Goal: Find specific page/section: Find specific page/section

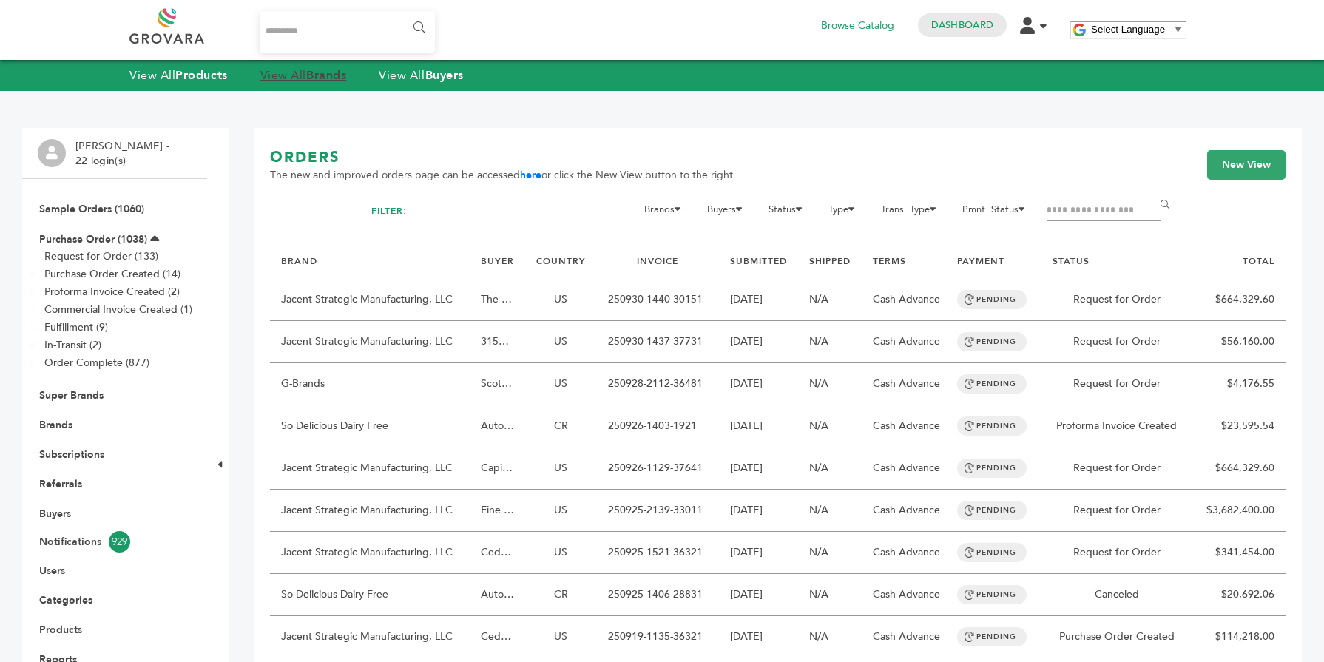
click at [339, 81] on strong "Brands" at bounding box center [326, 75] width 40 height 16
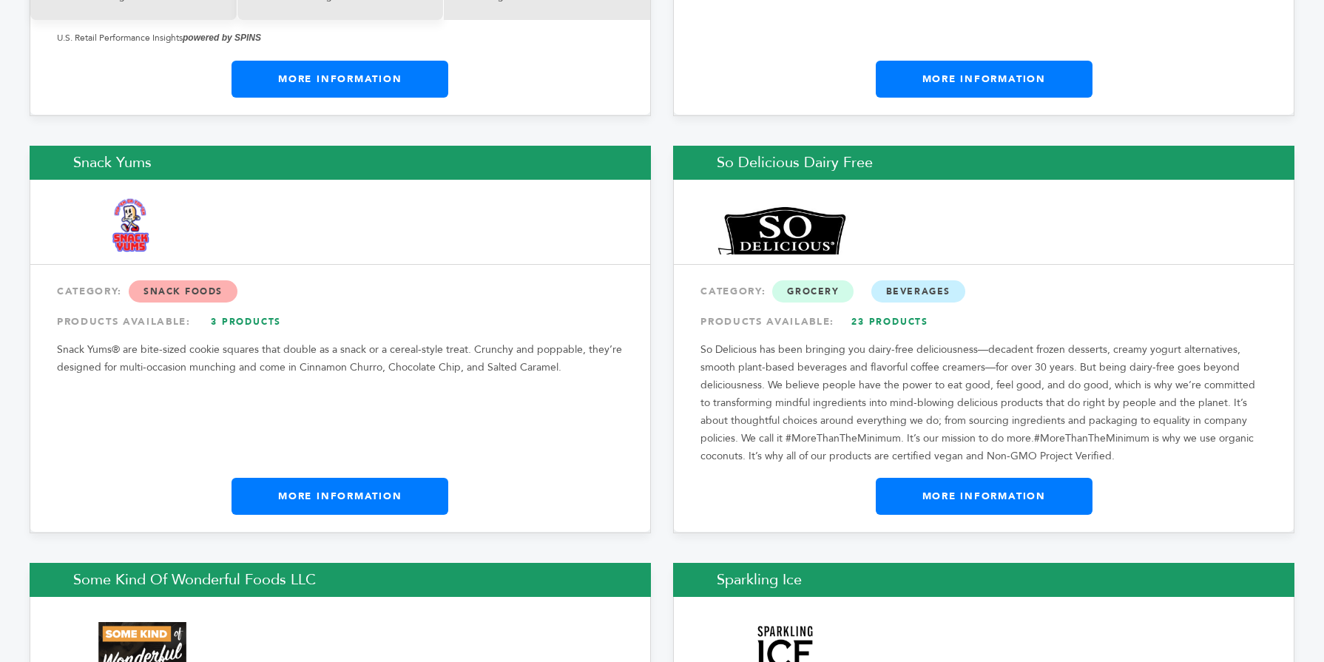
scroll to position [22721, 0]
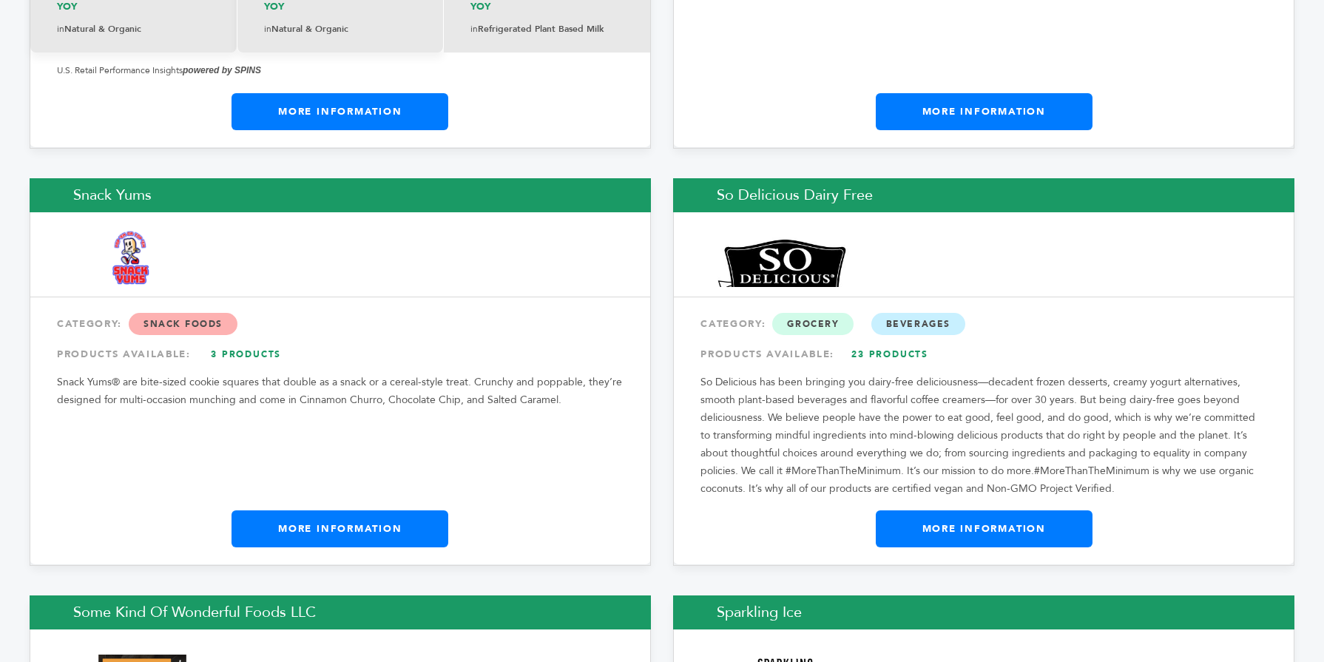
drag, startPoint x: 1318, startPoint y: 16, endPoint x: 1316, endPoint y: 556, distance: 539.8
click at [1027, 510] on link "More Information" at bounding box center [983, 528] width 217 height 37
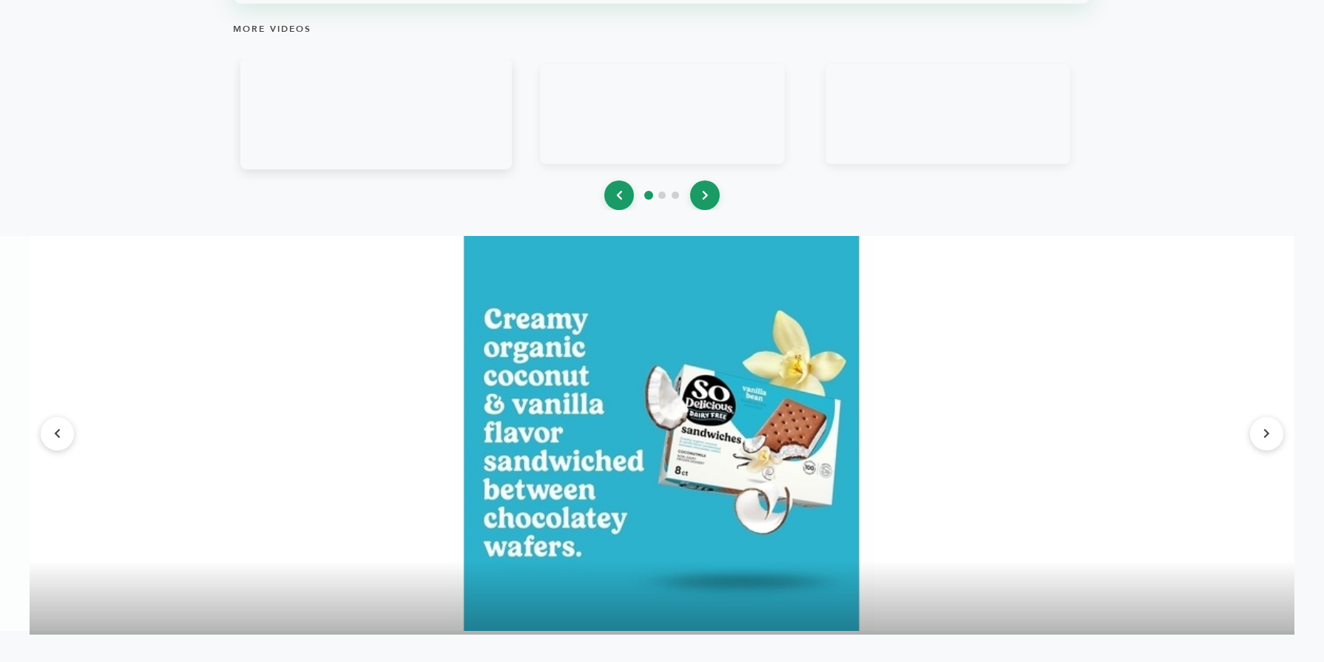
scroll to position [1952, 0]
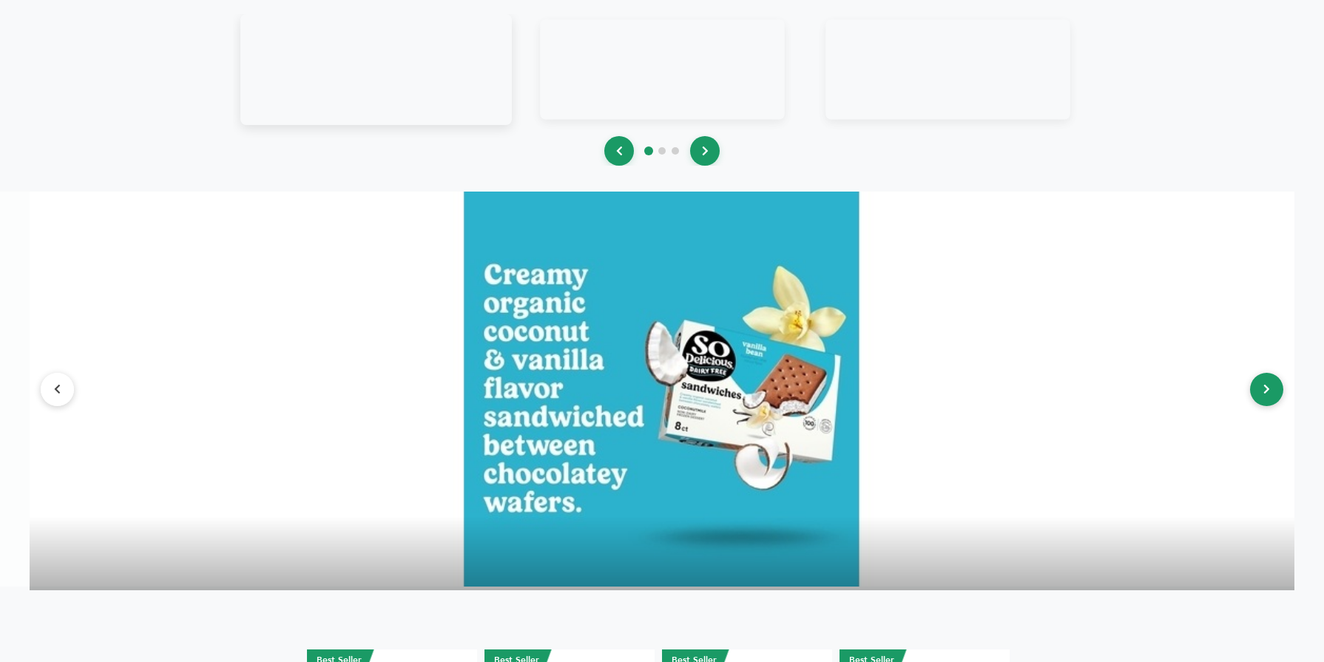
click at [1275, 401] on button at bounding box center [1266, 389] width 33 height 33
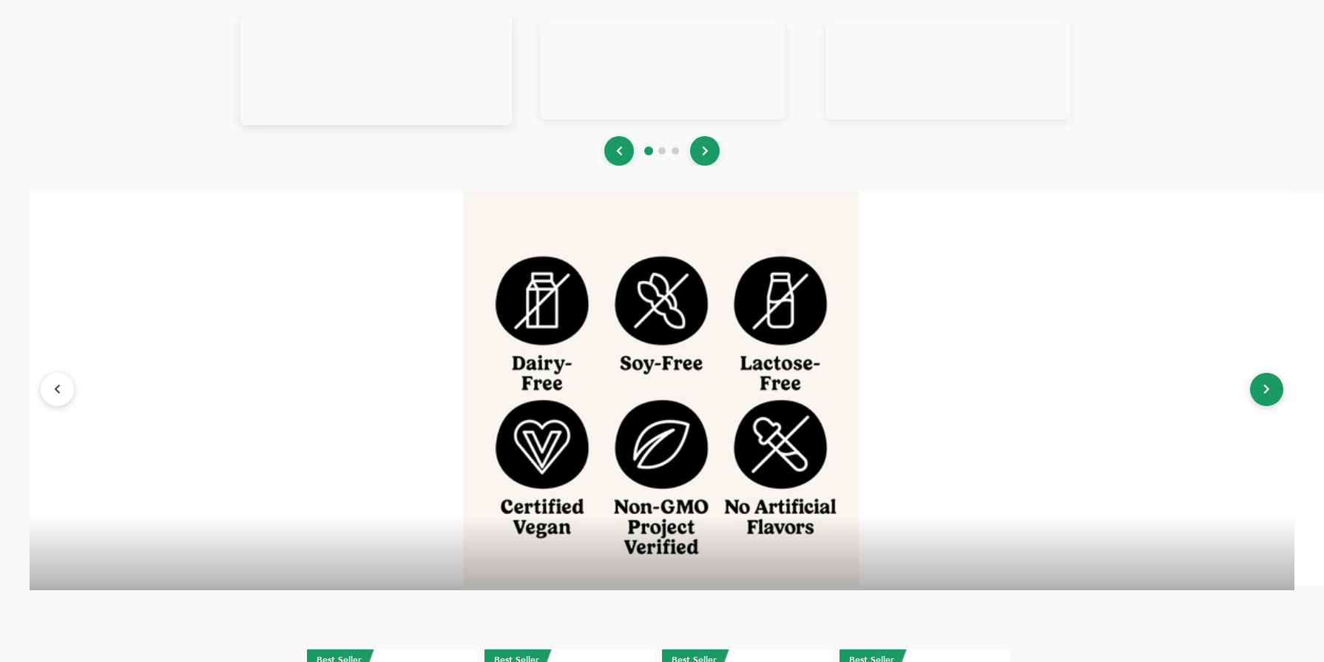
click at [1275, 401] on button at bounding box center [1266, 389] width 33 height 33
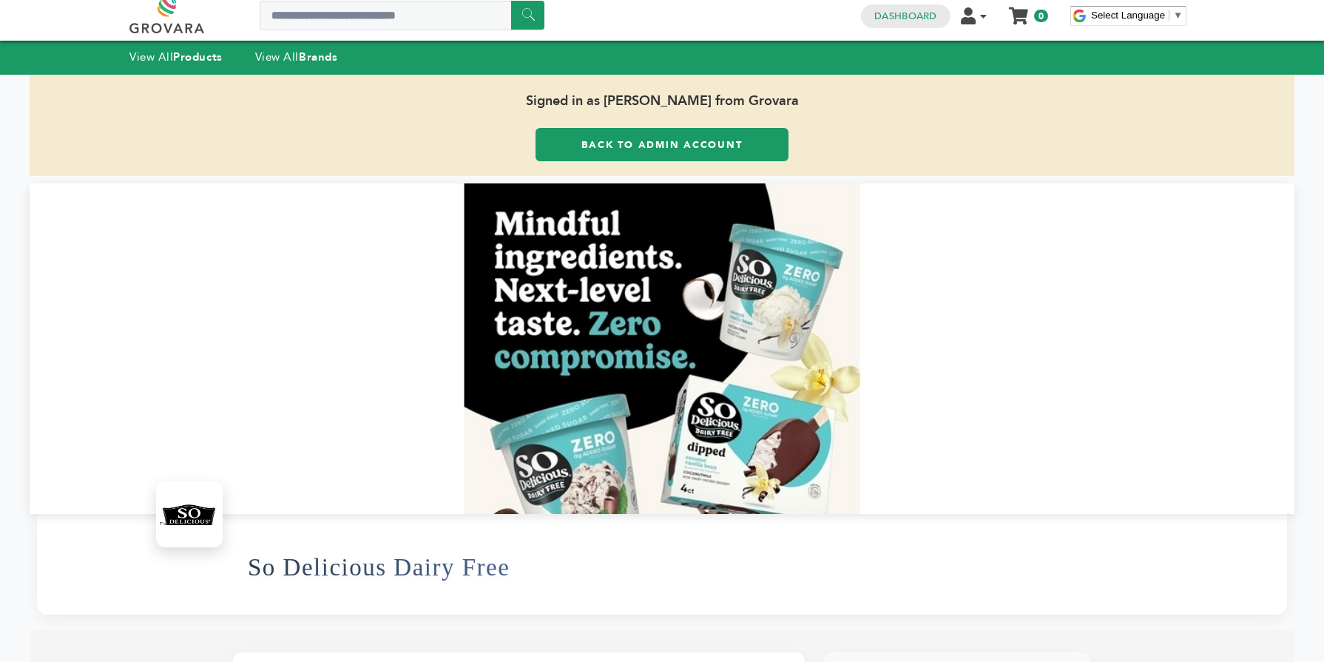
scroll to position [0, 0]
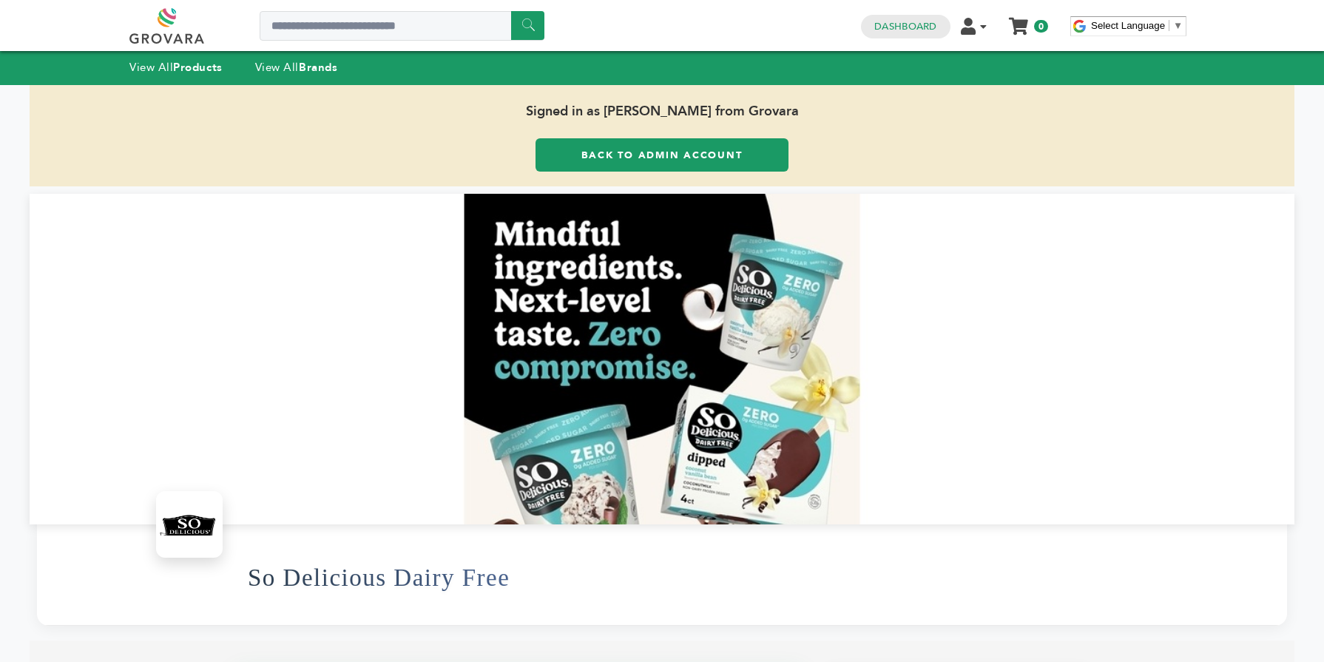
click at [576, 149] on link "Back to Admin Account" at bounding box center [661, 154] width 253 height 33
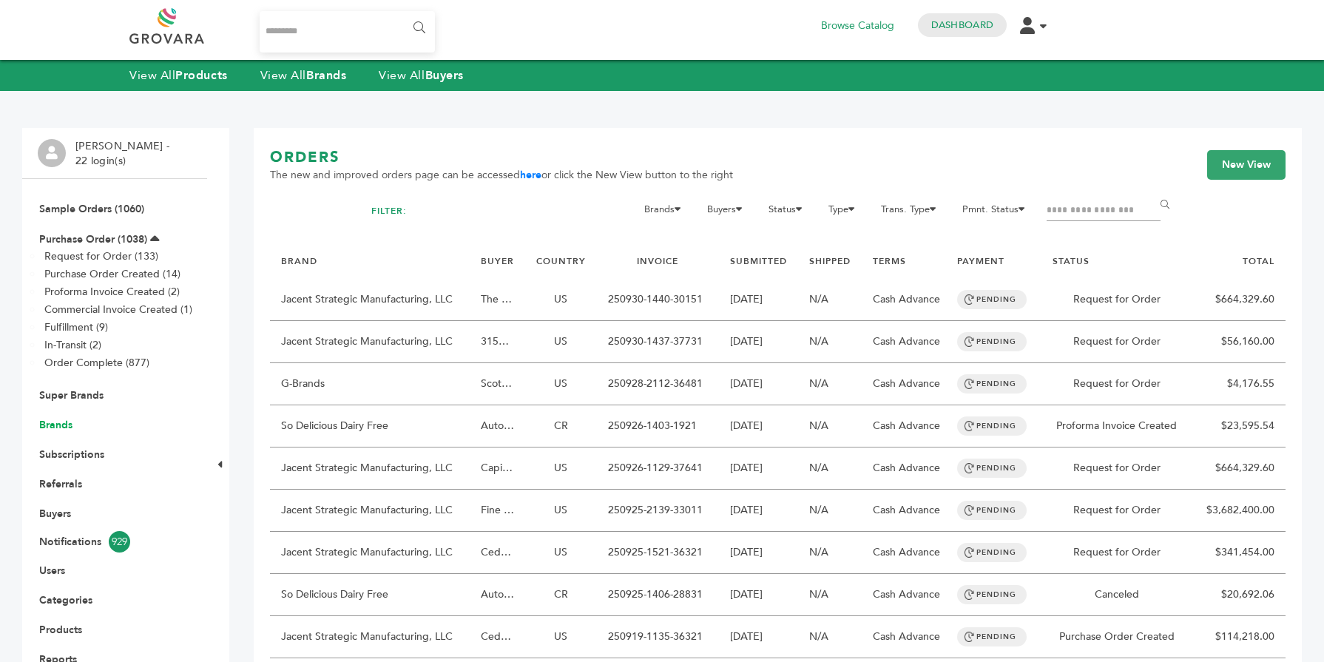
click at [70, 423] on link "Brands" at bounding box center [55, 425] width 33 height 14
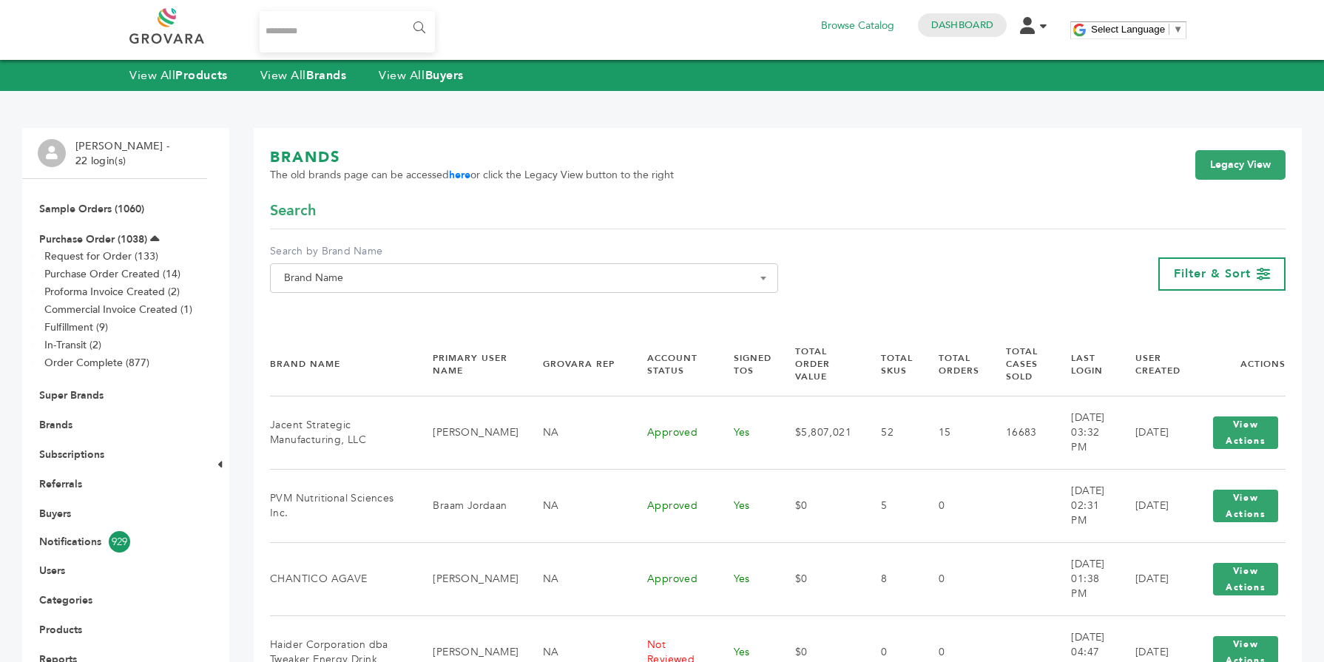
click at [356, 273] on span "Brand Name" at bounding box center [524, 278] width 492 height 21
click at [340, 308] on input "Search" at bounding box center [524, 305] width 501 height 18
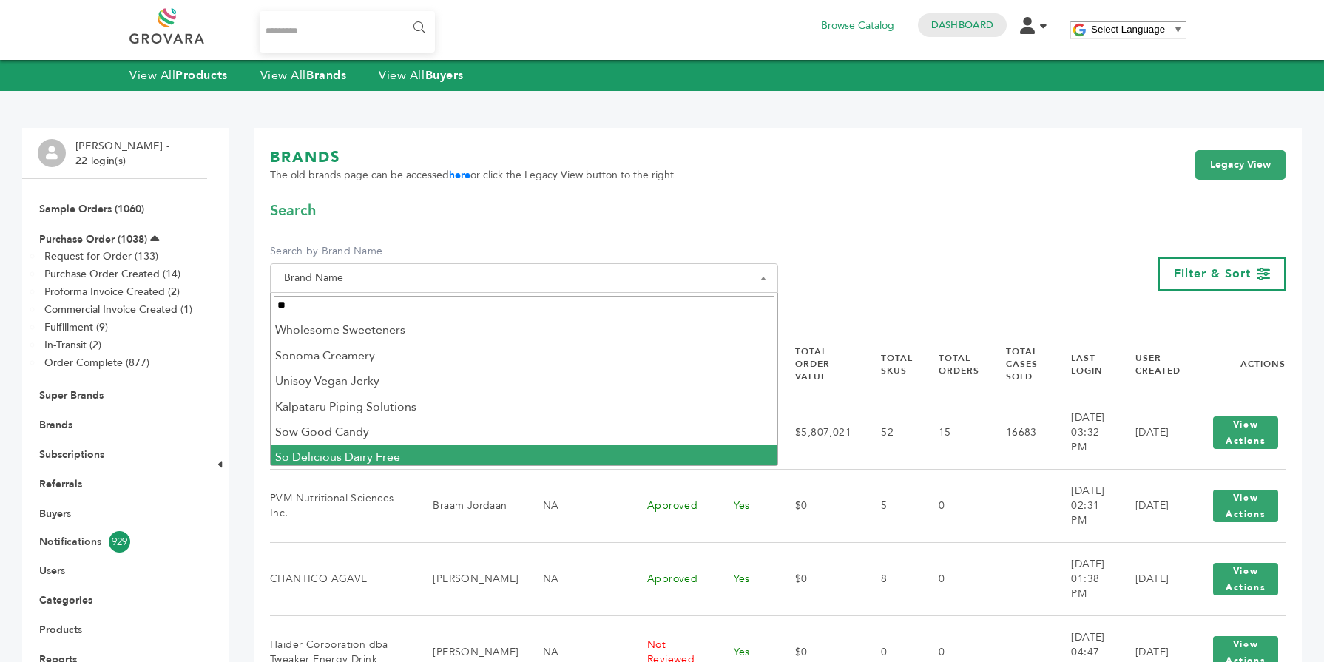
type input "**"
select select "**********"
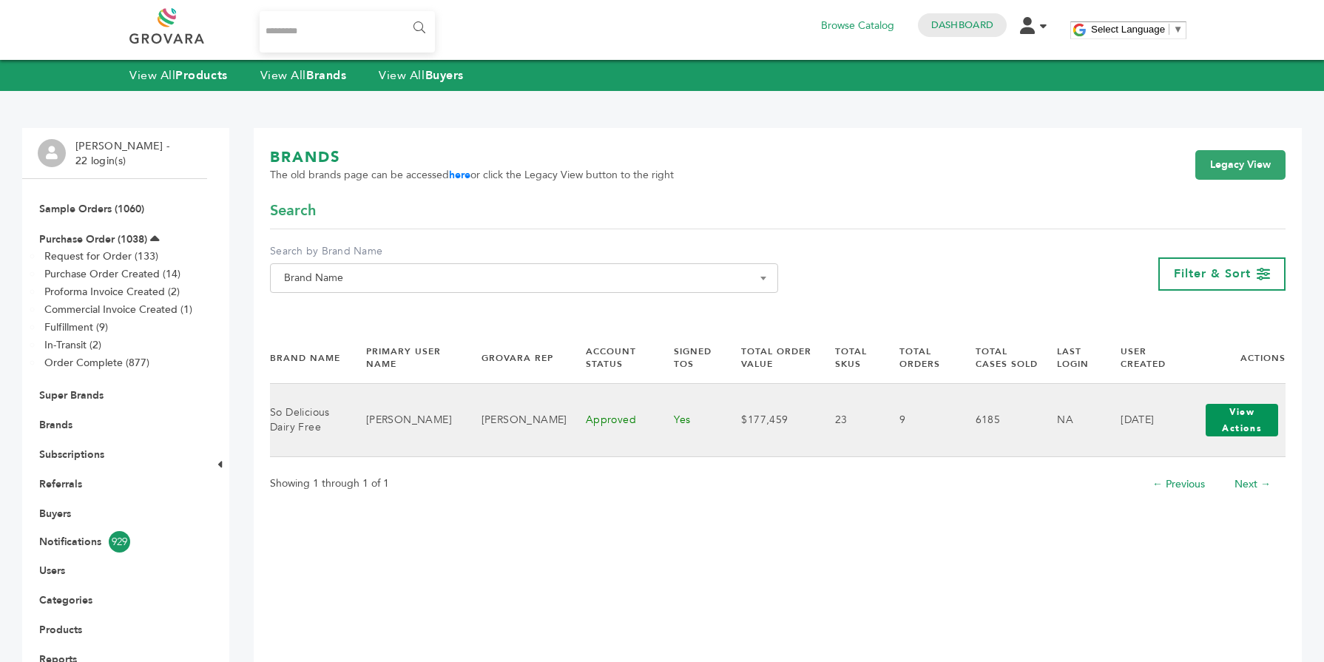
click at [1238, 410] on button "View Actions" at bounding box center [1241, 420] width 72 height 33
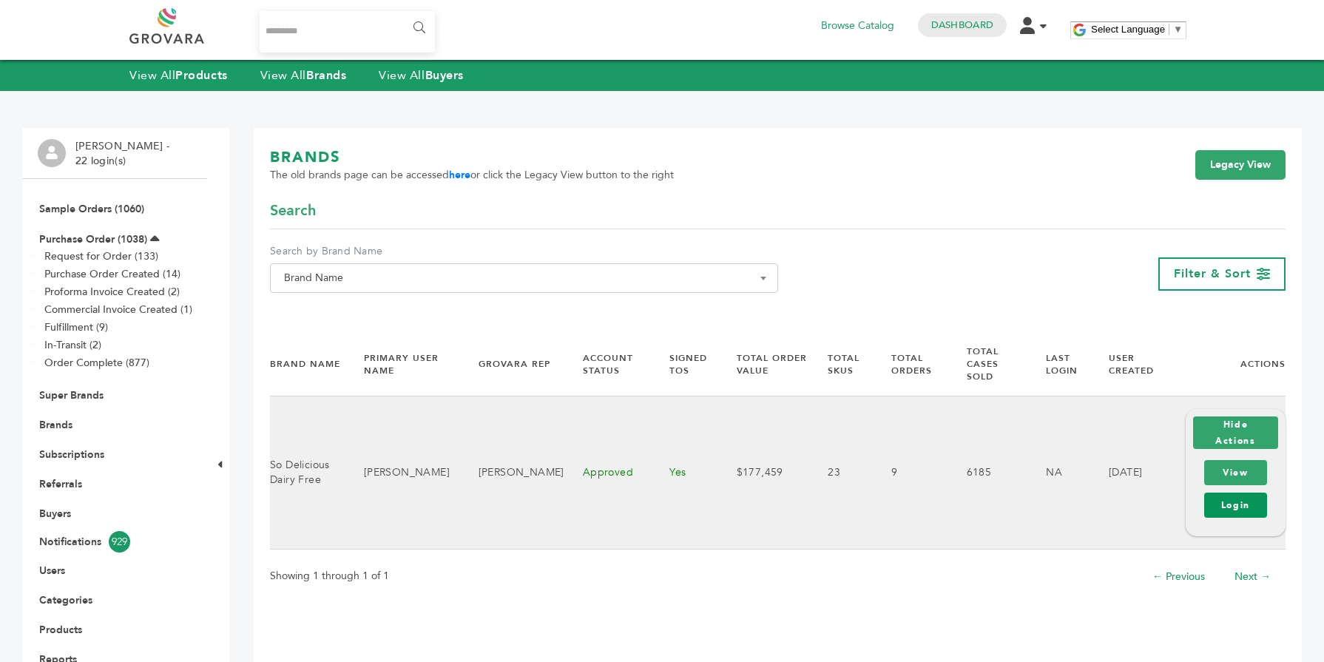
click at [1242, 492] on link "Login" at bounding box center [1235, 504] width 63 height 25
